Goal: Task Accomplishment & Management: Use online tool/utility

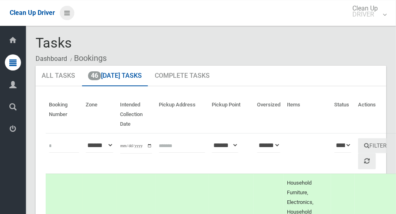
click at [74, 19] on link at bounding box center [67, 13] width 15 height 15
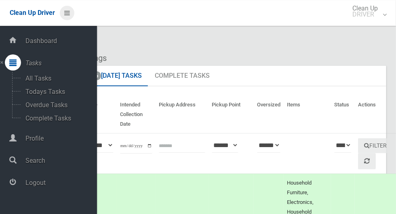
click at [70, 16] on icon at bounding box center [67, 13] width 6 height 14
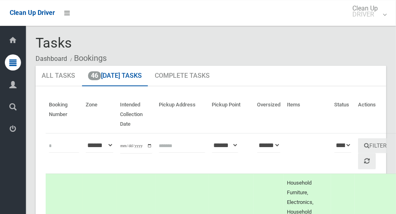
click at [10, 69] on icon at bounding box center [12, 63] width 7 height 16
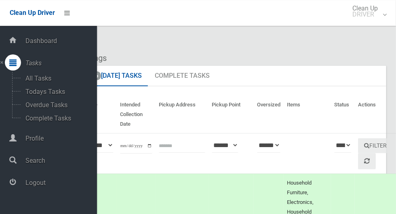
click at [28, 141] on span "Profile" at bounding box center [60, 139] width 74 height 8
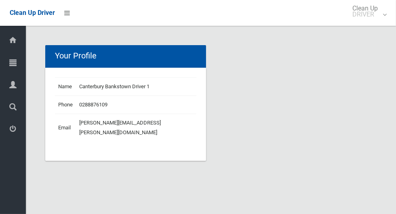
click at [10, 66] on icon at bounding box center [12, 63] width 7 height 16
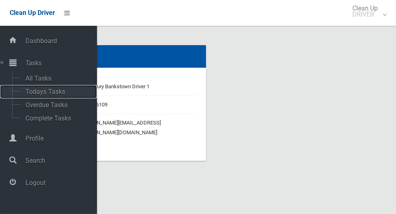
click at [28, 94] on span "Todays Tasks" at bounding box center [56, 92] width 67 height 8
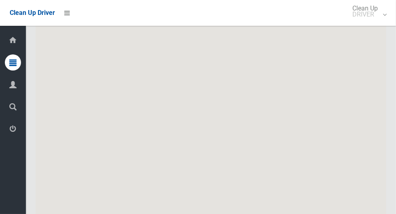
scroll to position [4777, 0]
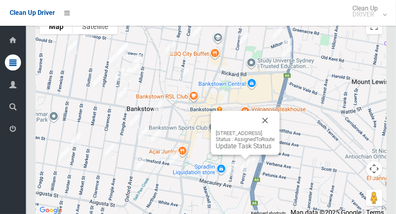
click at [275, 130] on button "Close" at bounding box center [264, 120] width 19 height 19
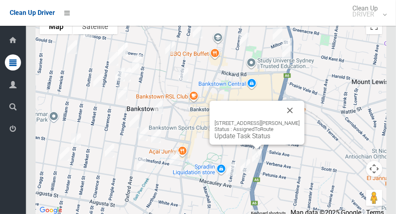
click at [300, 118] on button "Close" at bounding box center [289, 110] width 19 height 19
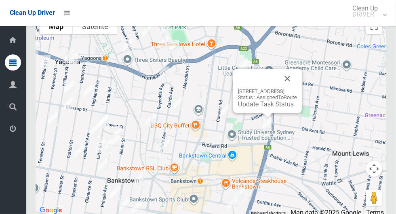
click at [297, 86] on button "Close" at bounding box center [286, 78] width 19 height 19
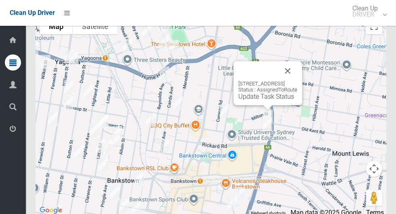
click at [297, 77] on button "Close" at bounding box center [287, 70] width 19 height 19
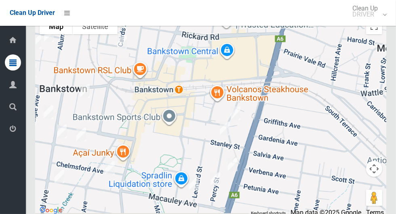
click at [241, 121] on div at bounding box center [211, 115] width 350 height 202
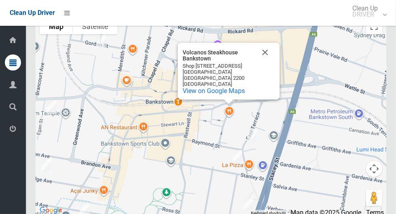
click at [269, 61] on button "Close" at bounding box center [264, 52] width 19 height 19
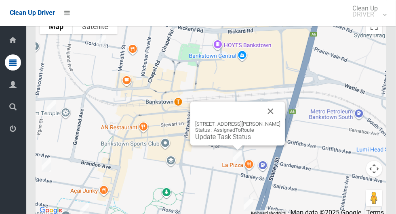
click at [278, 120] on button "Close" at bounding box center [270, 111] width 19 height 19
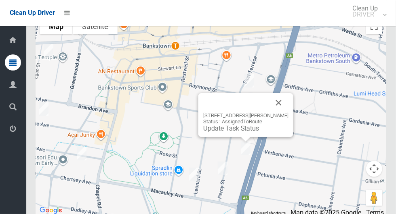
click at [235, 132] on link "Update Task Status" at bounding box center [231, 129] width 56 height 8
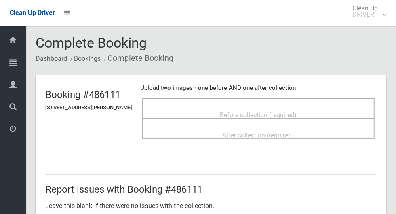
click at [250, 119] on div "After collection (required)" at bounding box center [258, 129] width 232 height 20
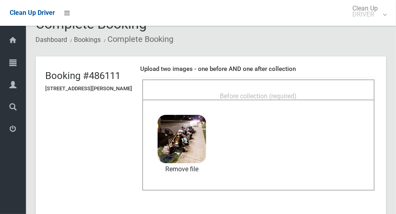
scroll to position [20, 0]
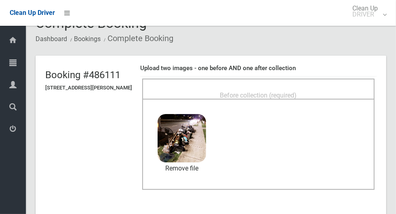
click at [258, 80] on div "Before collection (required)" at bounding box center [258, 89] width 232 height 20
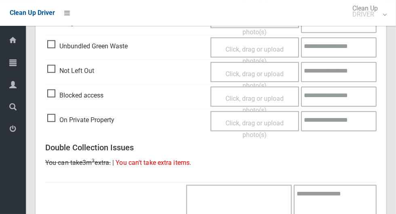
scroll to position [661, 0]
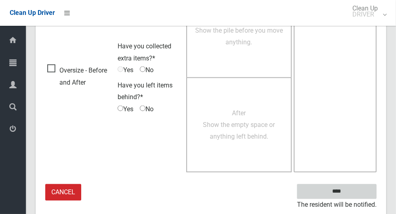
click at [350, 196] on input "****" at bounding box center [337, 192] width 80 height 15
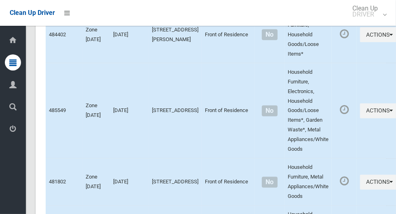
scroll to position [4777, 0]
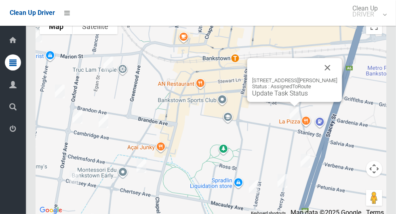
click at [335, 73] on button "Close" at bounding box center [327, 67] width 19 height 19
click at [333, 73] on button "Close" at bounding box center [327, 67] width 19 height 19
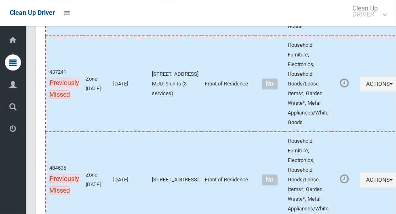
scroll to position [4533, 0]
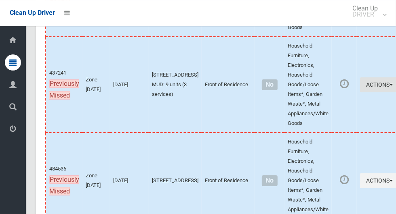
click at [363, 92] on button "Actions" at bounding box center [379, 85] width 39 height 15
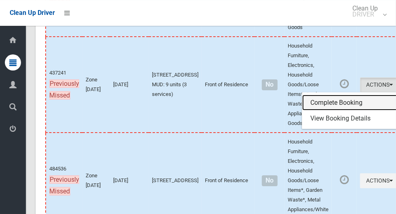
click at [322, 111] on link "Complete Booking" at bounding box center [350, 103] width 96 height 16
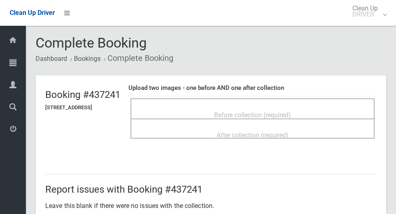
click at [224, 111] on span "Before collection (required)" at bounding box center [252, 115] width 77 height 8
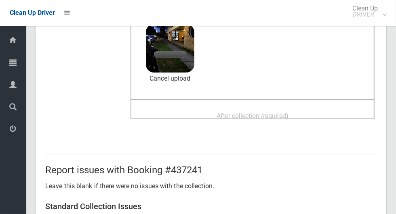
scroll to position [90, 0]
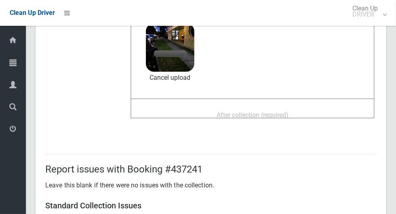
click at [252, 111] on span "After collection (required)" at bounding box center [252, 115] width 72 height 8
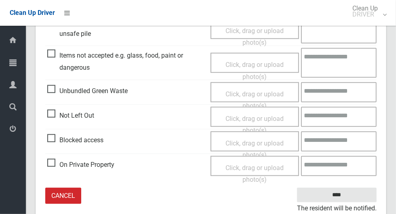
scroll to position [417, 0]
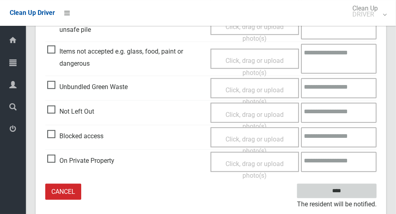
click at [355, 191] on input "****" at bounding box center [337, 191] width 80 height 15
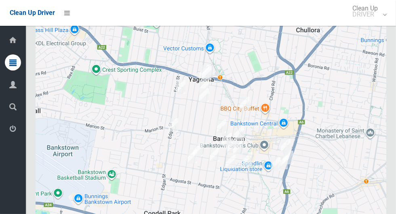
scroll to position [4777, 0]
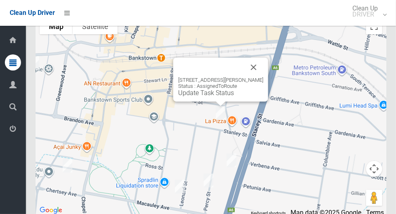
click at [213, 97] on link "Update Task Status" at bounding box center [206, 93] width 56 height 8
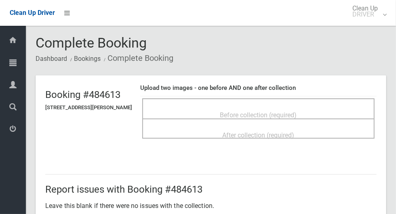
click at [236, 107] on div "Before collection (required)" at bounding box center [258, 114] width 214 height 15
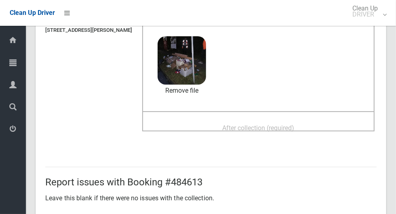
scroll to position [82, 0]
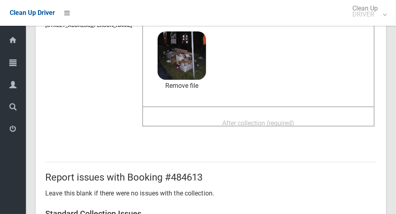
click at [244, 120] on span "After collection (required)" at bounding box center [258, 124] width 72 height 8
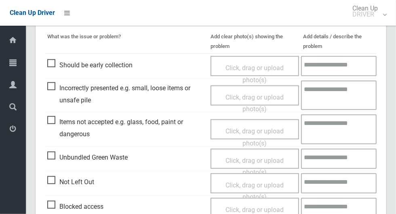
scroll to position [417, 0]
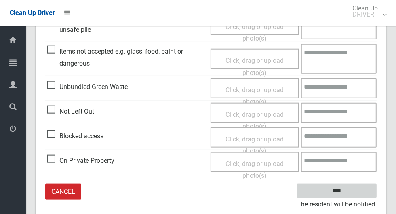
click at [359, 185] on input "****" at bounding box center [337, 191] width 80 height 15
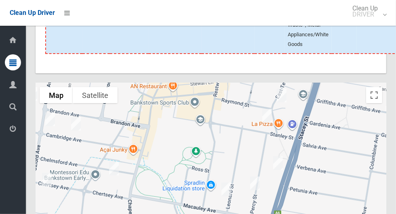
scroll to position [4777, 0]
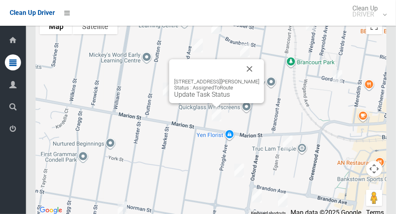
click at [259, 78] on button "Close" at bounding box center [249, 68] width 19 height 19
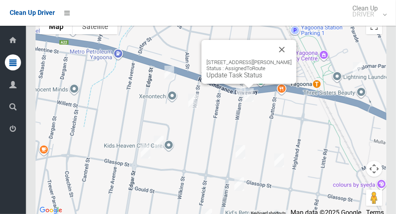
click at [289, 58] on button "Close" at bounding box center [281, 49] width 19 height 19
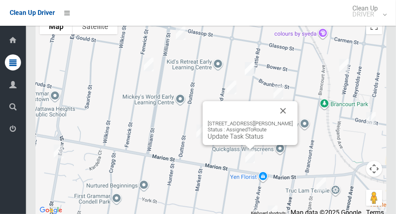
click at [231, 141] on link "Update Task Status" at bounding box center [236, 137] width 56 height 8
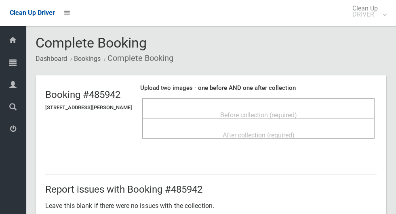
click at [227, 111] on span "Before collection (required)" at bounding box center [258, 115] width 77 height 8
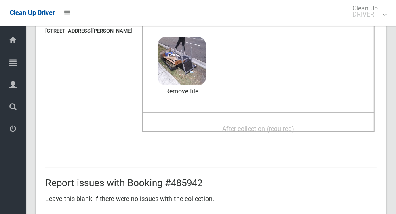
scroll to position [79, 0]
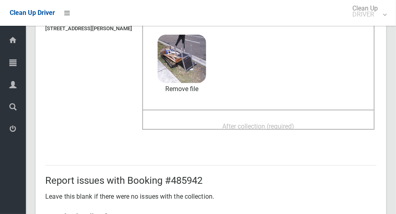
click at [250, 123] on span "After collection (required)" at bounding box center [258, 127] width 72 height 8
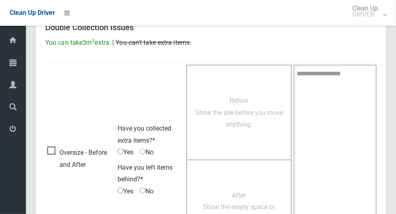
scroll to position [661, 0]
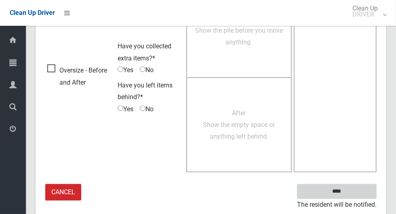
click at [350, 191] on input "****" at bounding box center [337, 192] width 80 height 15
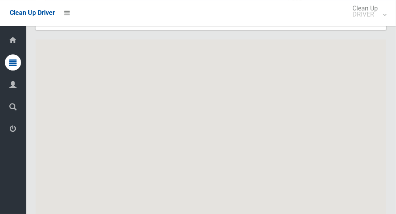
scroll to position [4777, 0]
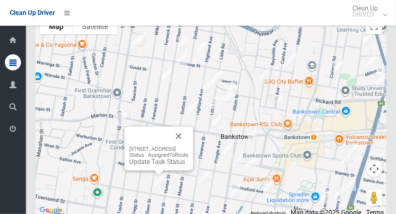
click at [188, 146] on button "Close" at bounding box center [178, 136] width 19 height 19
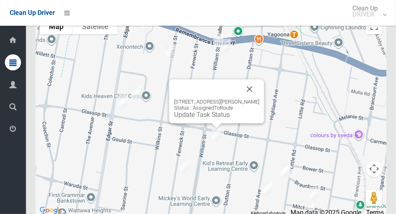
click at [252, 92] on button "Close" at bounding box center [249, 89] width 19 height 19
click at [255, 99] on button "Close" at bounding box center [249, 89] width 19 height 19
click at [251, 95] on button "Close" at bounding box center [249, 89] width 19 height 19
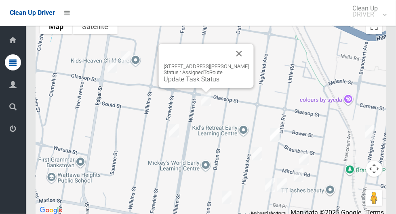
click at [185, 83] on link "Update Task Status" at bounding box center [192, 80] width 56 height 8
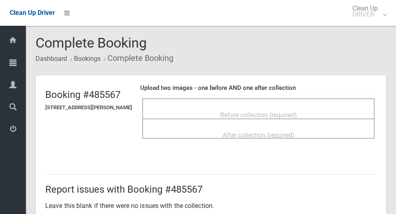
click at [219, 107] on div "Before collection (required)" at bounding box center [258, 114] width 214 height 15
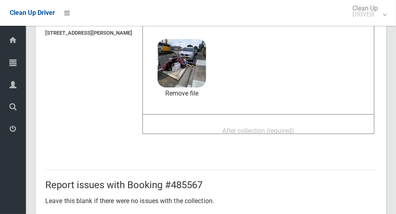
scroll to position [74, 0]
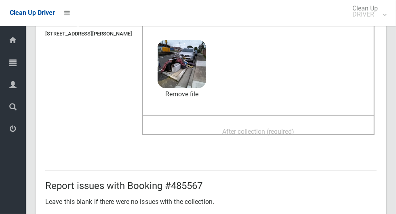
click at [262, 128] on span "After collection (required)" at bounding box center [258, 132] width 72 height 8
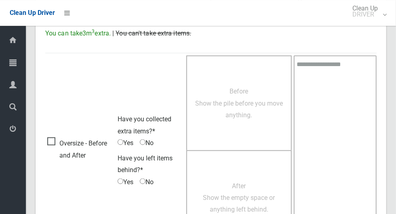
scroll to position [661, 0]
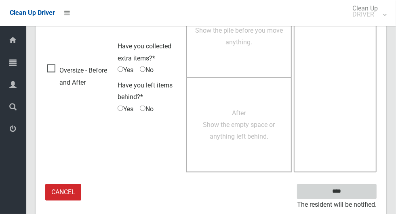
click at [350, 189] on input "****" at bounding box center [337, 192] width 80 height 15
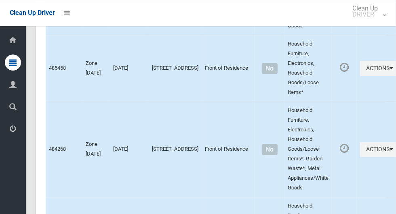
scroll to position [4777, 0]
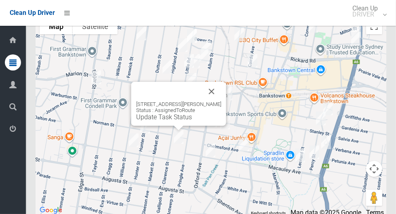
click at [221, 99] on button "Close" at bounding box center [211, 91] width 19 height 19
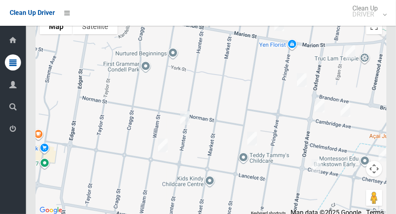
click at [159, 176] on div at bounding box center [211, 115] width 350 height 202
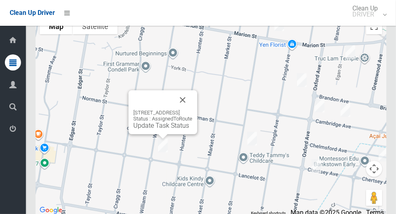
click at [192, 103] on button "Close" at bounding box center [182, 99] width 19 height 19
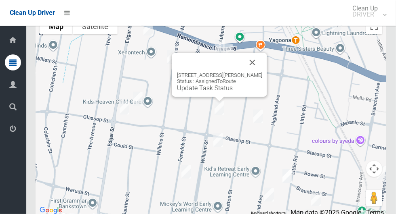
click at [214, 92] on link "Update Task Status" at bounding box center [205, 88] width 56 height 8
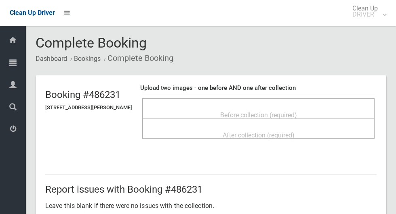
click at [256, 99] on div "Before collection (required)" at bounding box center [258, 109] width 232 height 20
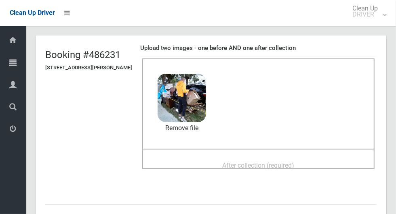
scroll to position [54, 0]
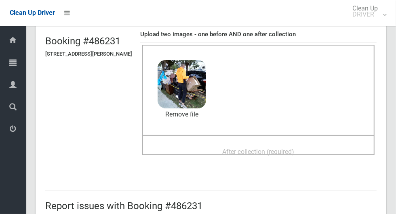
click at [231, 148] on span "After collection (required)" at bounding box center [258, 152] width 72 height 8
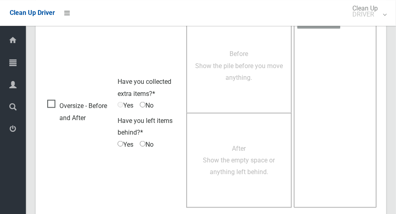
scroll to position [661, 0]
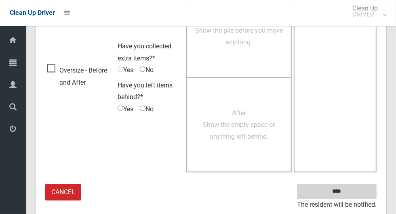
click at [350, 194] on input "****" at bounding box center [337, 192] width 80 height 15
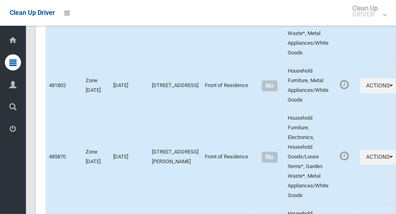
scroll to position [4777, 0]
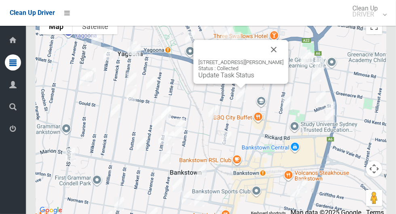
click at [279, 59] on button "Close" at bounding box center [273, 49] width 19 height 19
click at [279, 58] on button "Close" at bounding box center [273, 49] width 19 height 19
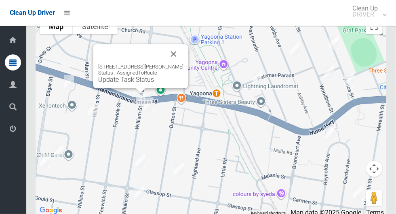
click at [123, 84] on link "Update Task Status" at bounding box center [126, 80] width 56 height 8
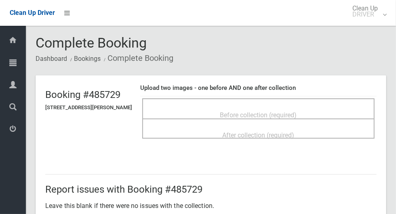
click at [204, 115] on div "Before collection (required)" at bounding box center [258, 114] width 214 height 15
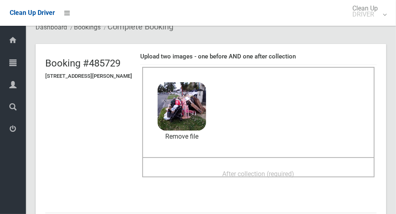
scroll to position [50, 0]
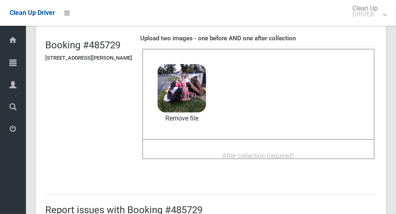
click at [245, 154] on span "After collection (required)" at bounding box center [258, 156] width 72 height 8
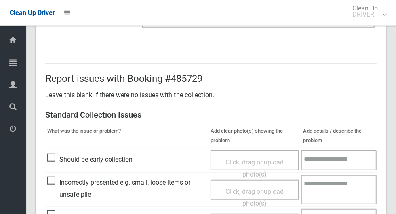
scroll to position [661, 0]
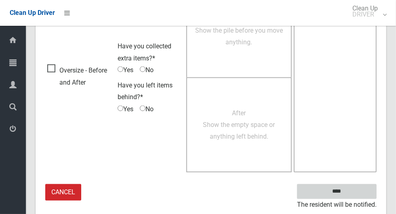
click at [350, 192] on input "****" at bounding box center [337, 192] width 80 height 15
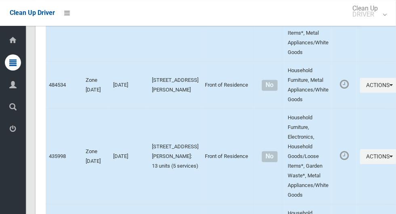
scroll to position [4777, 0]
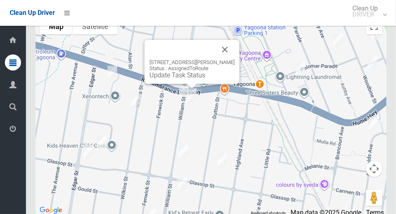
click at [182, 84] on div "[STREET_ADDRESS][PERSON_NAME] Status : AssignedToRoute Update Task Status" at bounding box center [192, 62] width 95 height 44
click at [164, 79] on div "[STREET_ADDRESS][PERSON_NAME] Status : AssignedToRoute Update Task Status" at bounding box center [191, 69] width 85 height 20
click at [177, 84] on div "[STREET_ADDRESS][PERSON_NAME] Status : AssignedToRoute Update Task Status" at bounding box center [192, 62] width 95 height 44
click at [172, 79] on div "[STREET_ADDRESS][PERSON_NAME] Status : AssignedToRoute Update Task Status" at bounding box center [191, 69] width 85 height 20
click at [183, 79] on link "Update Task Status" at bounding box center [177, 75] width 56 height 8
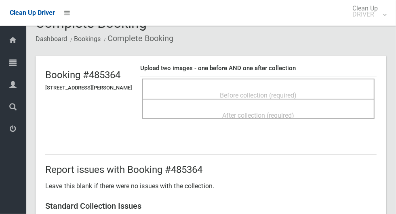
scroll to position [21, 0]
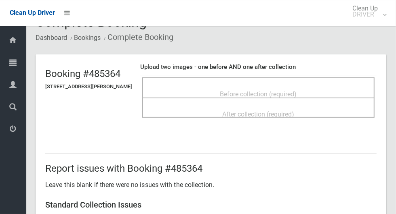
click at [213, 88] on div "Before collection (required)" at bounding box center [258, 93] width 214 height 15
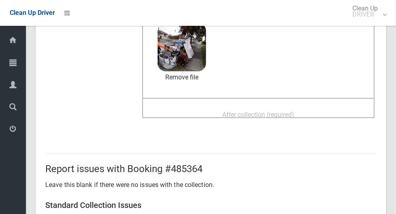
scroll to position [91, 0]
click at [245, 116] on span "After collection (required)" at bounding box center [258, 115] width 72 height 8
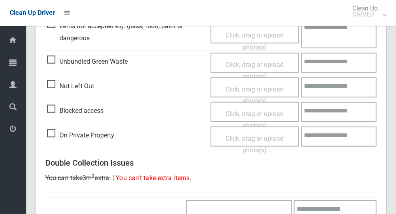
scroll to position [661, 0]
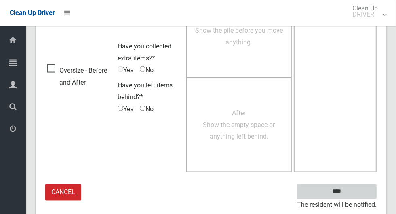
click at [357, 189] on input "****" at bounding box center [337, 192] width 80 height 15
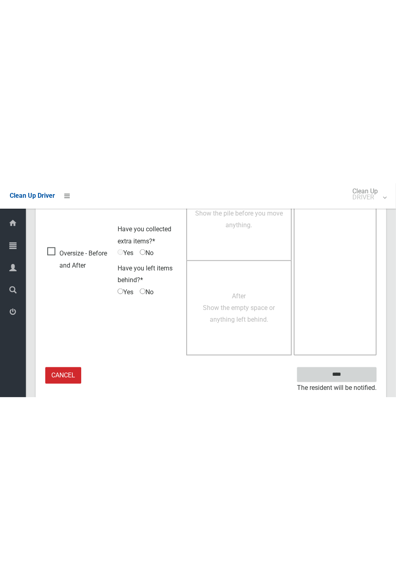
scroll to position [318, 0]
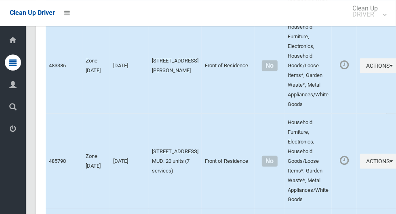
scroll to position [4777, 0]
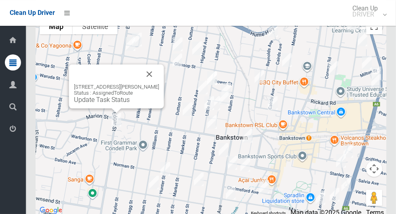
click at [154, 80] on button "Close" at bounding box center [149, 74] width 19 height 19
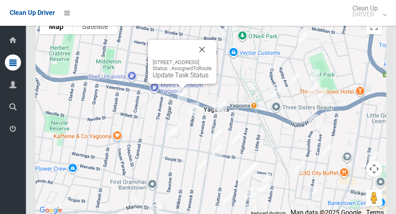
click at [212, 59] on button "Close" at bounding box center [201, 49] width 19 height 19
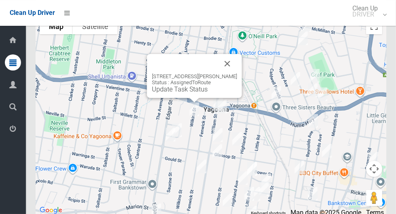
click at [227, 71] on button "Close" at bounding box center [227, 63] width 19 height 19
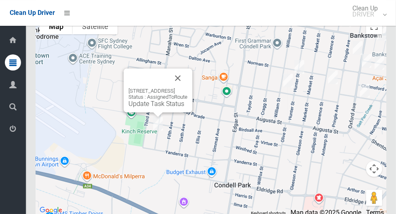
click at [187, 88] on button "Close" at bounding box center [177, 78] width 19 height 19
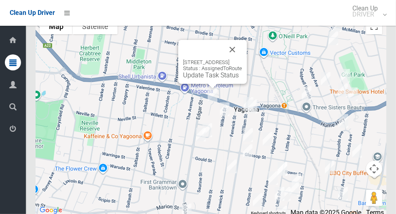
click at [200, 79] on link "Update Task Status" at bounding box center [211, 75] width 56 height 8
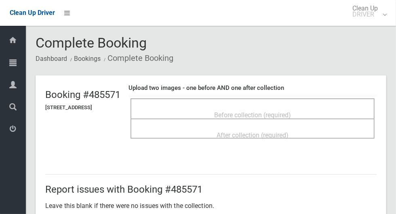
click at [249, 107] on div "Before collection (required)" at bounding box center [252, 114] width 226 height 15
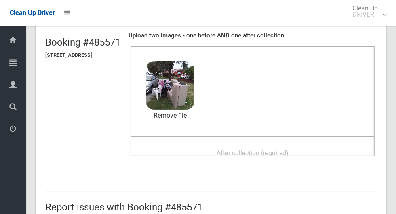
scroll to position [57, 0]
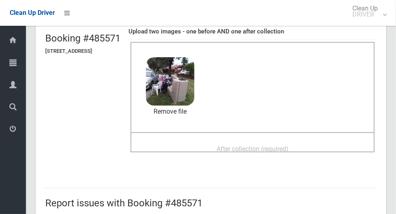
click at [243, 145] on span "After collection (required)" at bounding box center [252, 149] width 72 height 8
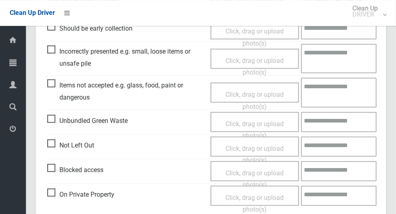
scroll to position [661, 0]
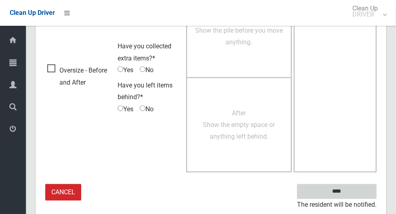
click at [350, 195] on input "****" at bounding box center [337, 192] width 80 height 15
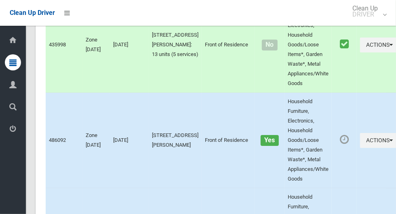
scroll to position [4777, 0]
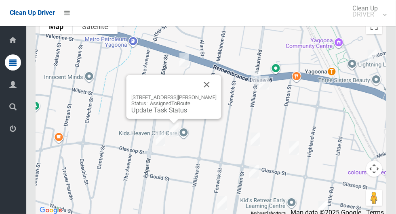
click at [212, 92] on button "Close" at bounding box center [206, 84] width 19 height 19
click at [216, 89] on button "Close" at bounding box center [206, 84] width 19 height 19
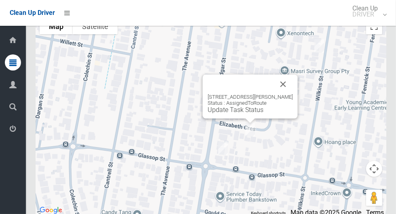
click at [233, 114] on link "Update Task Status" at bounding box center [236, 110] width 56 height 8
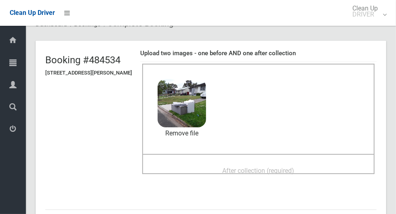
scroll to position [69, 0]
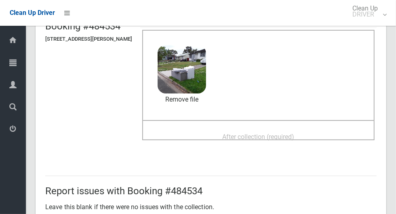
click at [246, 136] on span "After collection (required)" at bounding box center [258, 137] width 72 height 8
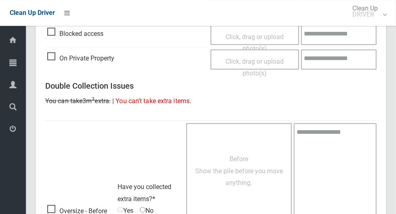
scroll to position [661, 0]
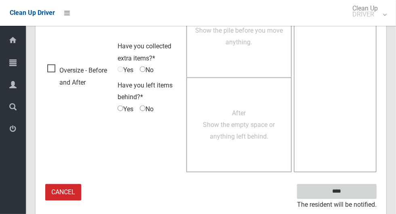
click at [350, 195] on input "****" at bounding box center [337, 192] width 80 height 15
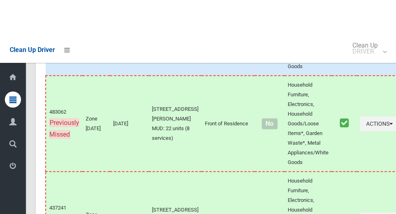
scroll to position [4777, 0]
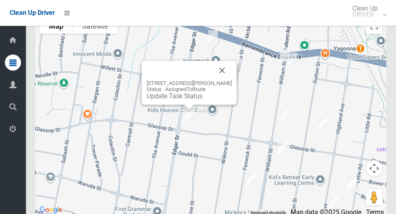
click at [187, 100] on div "[STREET_ADDRESS][PERSON_NAME] Status : AssignedToRoute Update Task Status" at bounding box center [189, 90] width 85 height 20
click at [187, 100] on link "Update Task Status" at bounding box center [175, 96] width 56 height 8
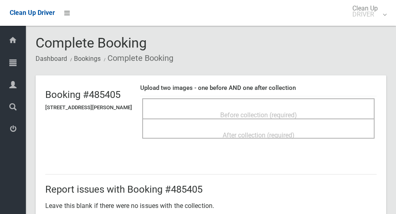
click at [212, 107] on div "Before collection (required)" at bounding box center [258, 114] width 214 height 15
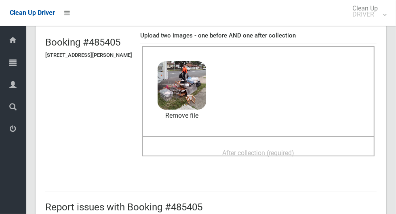
scroll to position [64, 0]
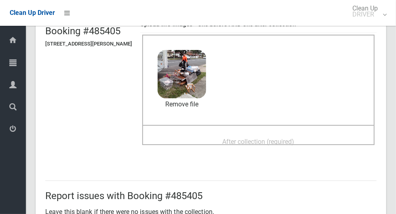
click at [257, 134] on div "After collection (required)" at bounding box center [258, 141] width 214 height 15
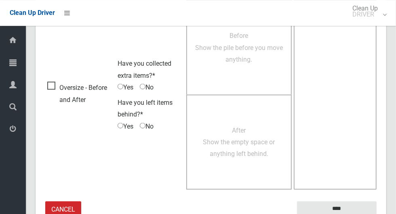
scroll to position [661, 0]
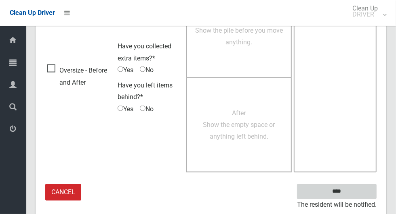
click at [352, 191] on input "****" at bounding box center [337, 192] width 80 height 15
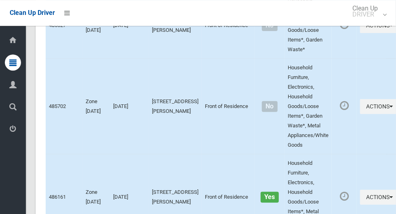
scroll to position [4777, 0]
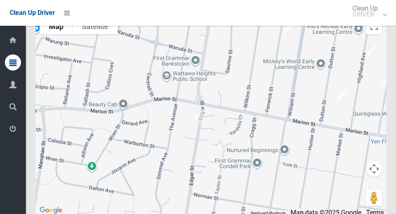
click at [192, 111] on div at bounding box center [211, 115] width 350 height 202
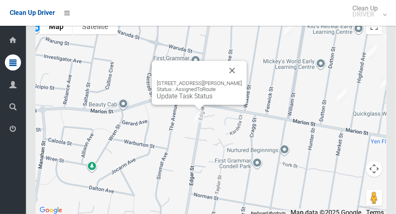
click at [175, 100] on link "Update Task Status" at bounding box center [185, 96] width 56 height 8
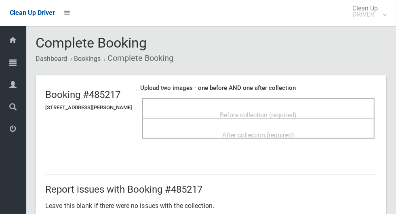
click at [229, 111] on span "Before collection (required)" at bounding box center [258, 115] width 77 height 8
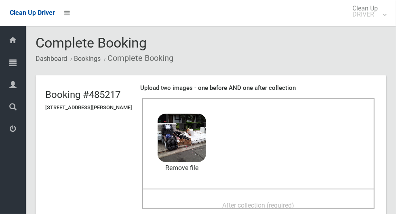
scroll to position [89, 0]
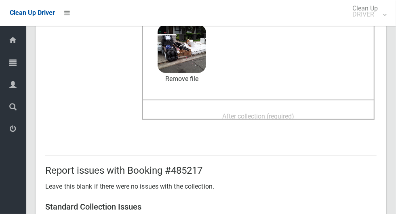
click at [240, 113] on span "After collection (required)" at bounding box center [258, 117] width 72 height 8
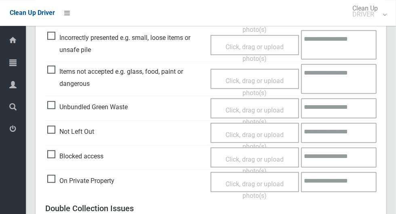
scroll to position [661, 0]
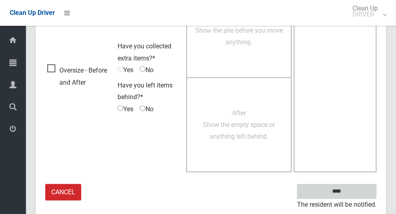
click at [353, 188] on input "****" at bounding box center [337, 192] width 80 height 15
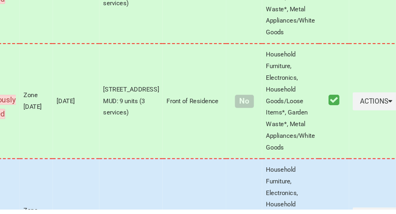
scroll to position [4500, 0]
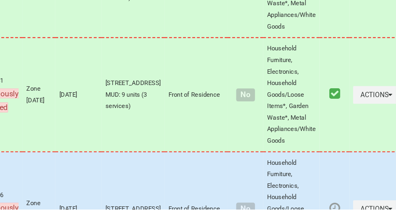
click at [67, 37] on span "Previously Missed" at bounding box center [64, 27] width 30 height 21
